Goal: Find specific page/section: Find specific page/section

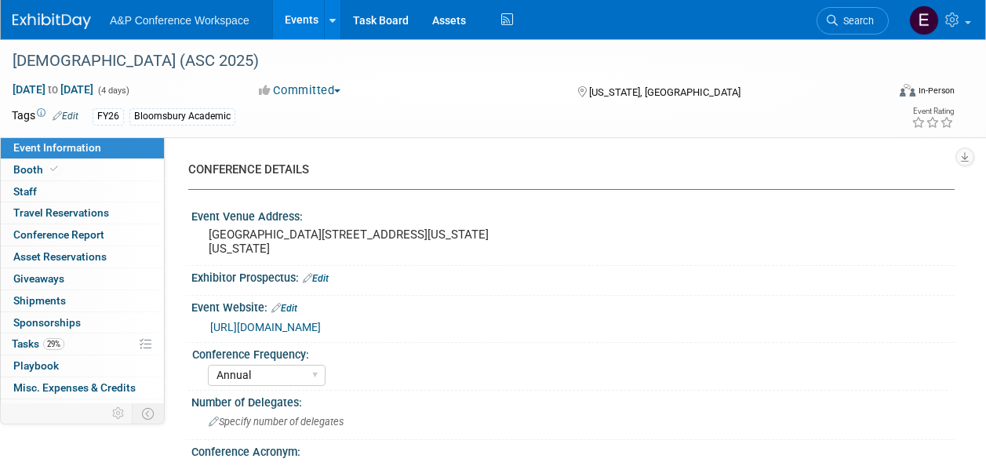
select select "Annual"
select select "Level 2"
select select "In-Person Booth"
select select "Criminology"
select select "Bloomsbury Academic"
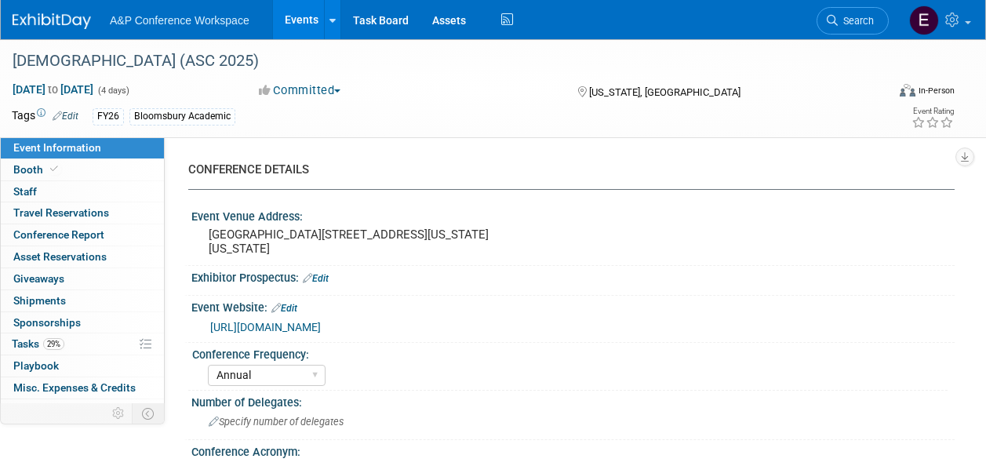
select select "[PERSON_NAME]"
select select "Networking/Commissioning"
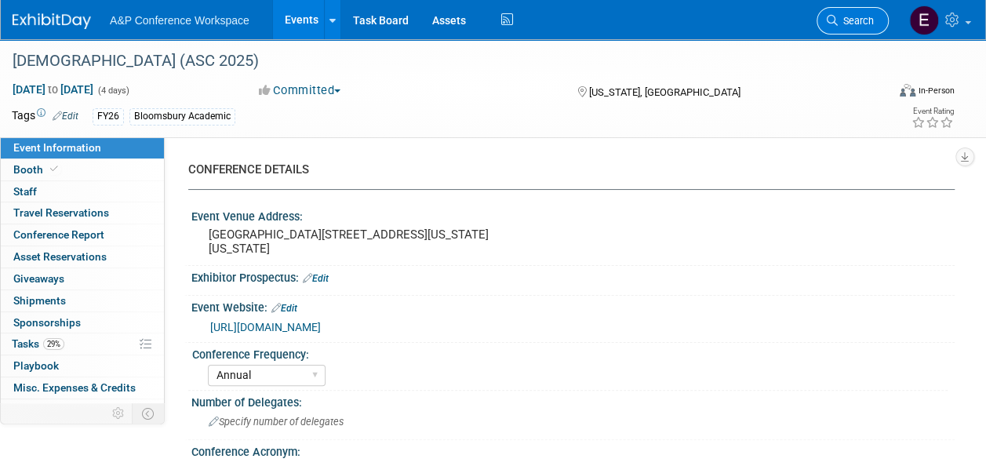
click at [855, 19] on span "Search" at bounding box center [856, 21] width 36 height 12
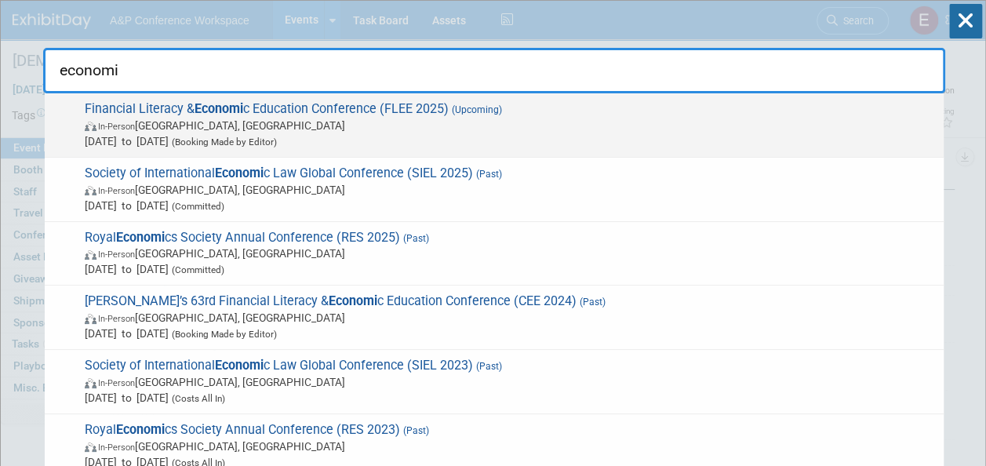
type input "economi"
click at [621, 139] on span "[DATE] to [DATE] (Booking Made by Editor)" at bounding box center [510, 141] width 851 height 16
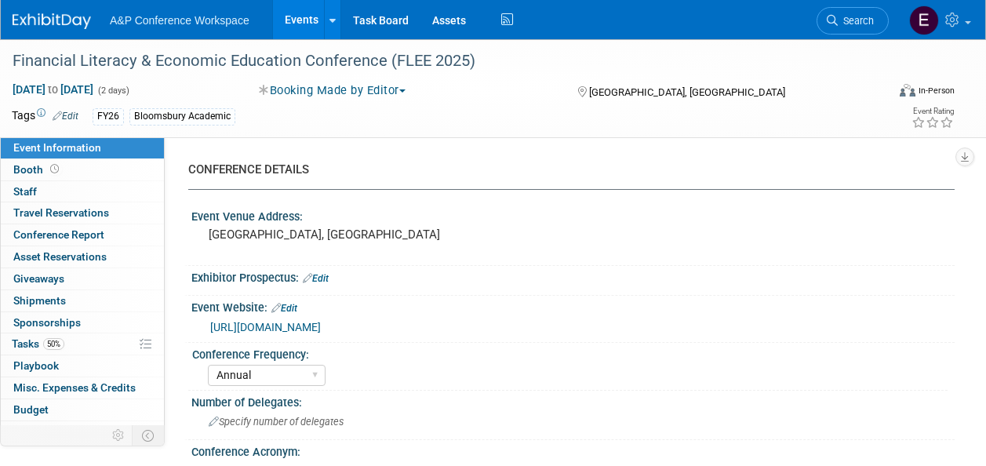
select select "Annual"
select select "Level 4"
select select "Editor Attendance Only"
select select "Business & Management"
select select "ABC-Reference"
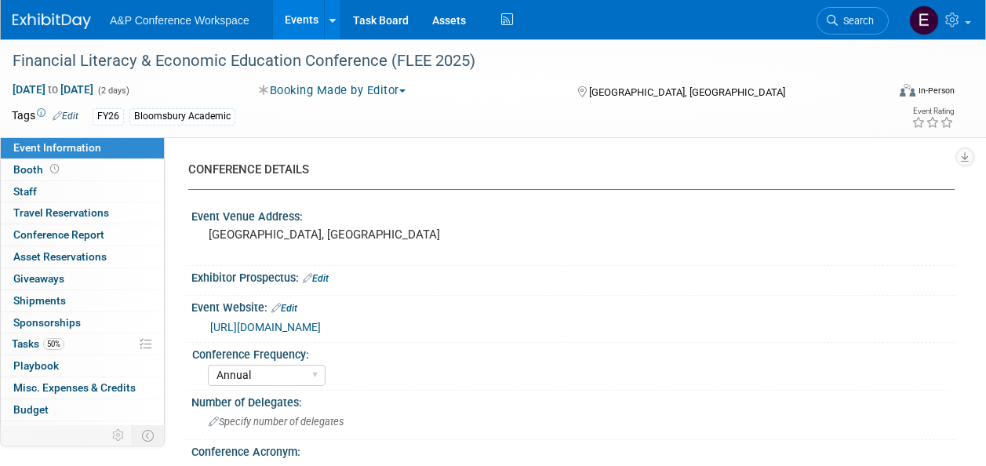
select select "[PERSON_NAME]"
select select "NEW HIRE"
select select "Networking/Commissioning"
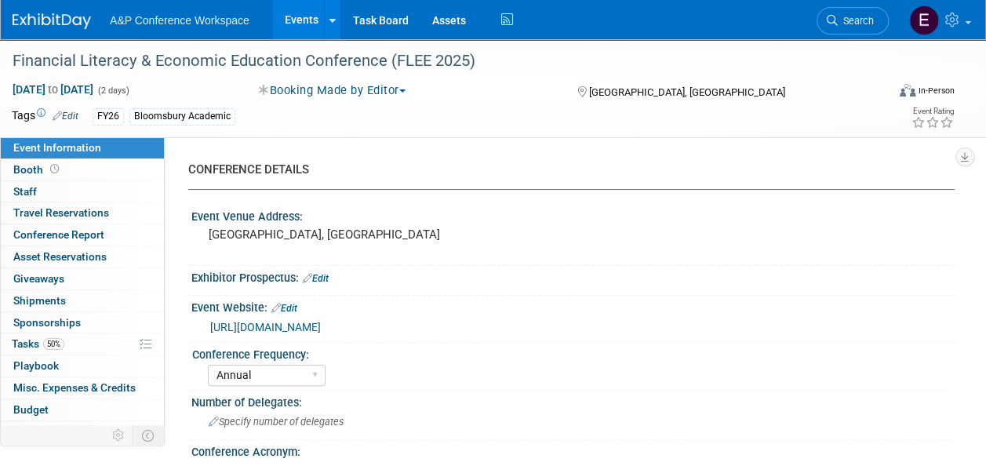
click at [849, 162] on div "CONFERENCE DETAILS" at bounding box center [565, 170] width 755 height 16
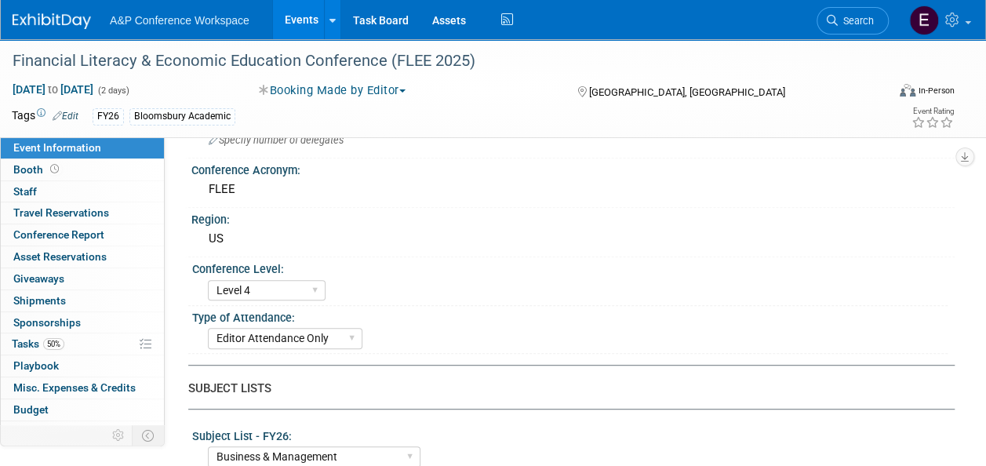
scroll to position [276, 0]
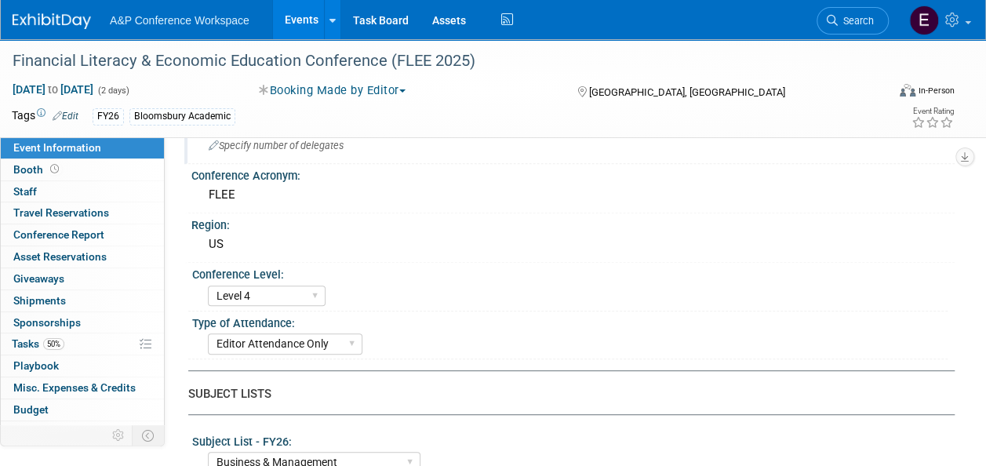
click at [877, 160] on div "Number of Delegates: Specify number of delegates" at bounding box center [569, 139] width 770 height 49
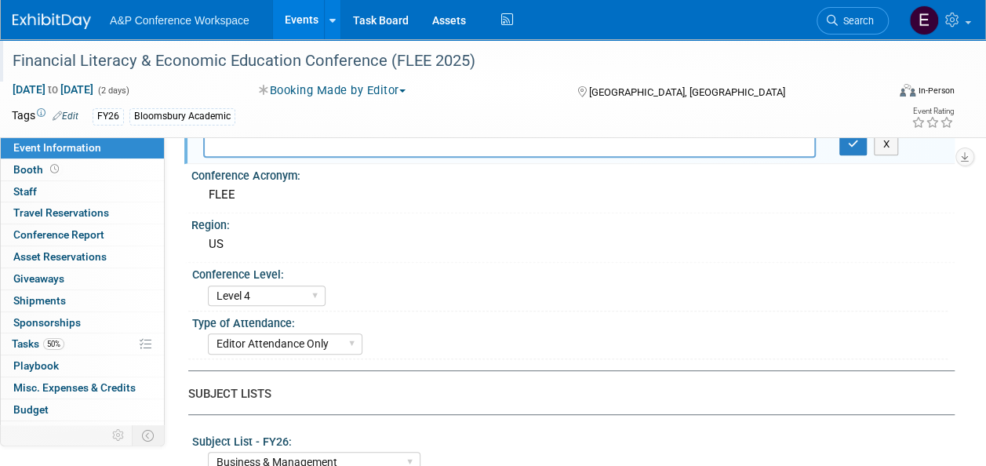
click at [239, 65] on div "Financial Literacy & Economic Education Conference (FLEE 2025)" at bounding box center [440, 61] width 867 height 28
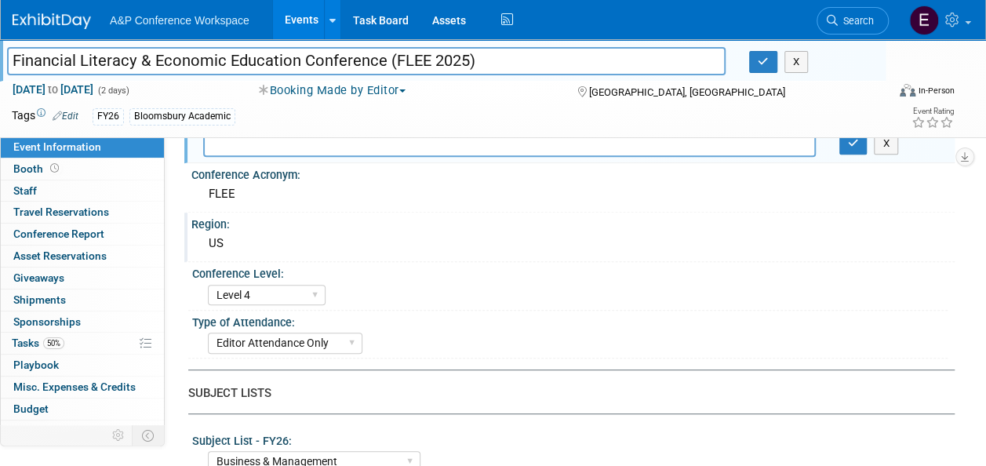
click at [874, 232] on div "US" at bounding box center [573, 243] width 740 height 24
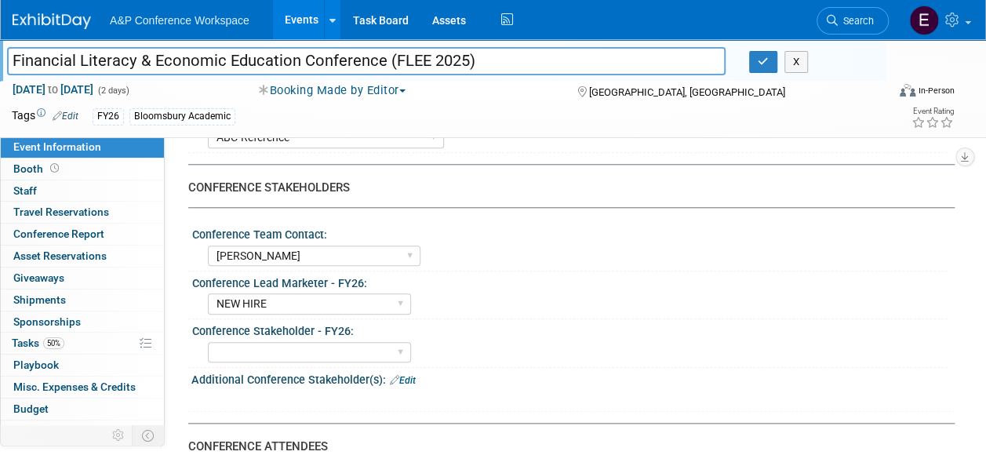
scroll to position [705, 0]
